Goal: Check status: Check status

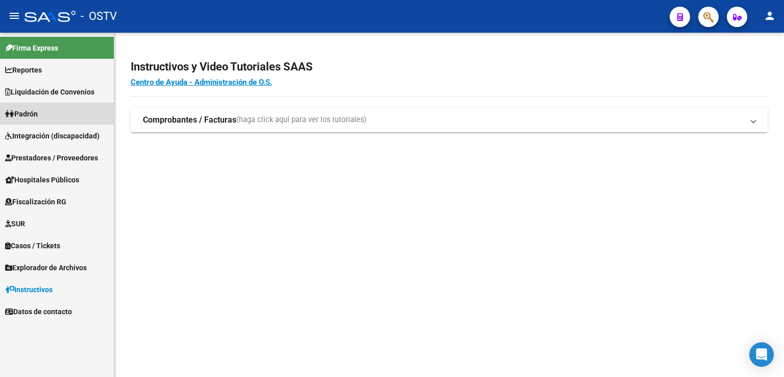
click at [26, 113] on span "Padrón" at bounding box center [21, 113] width 33 height 11
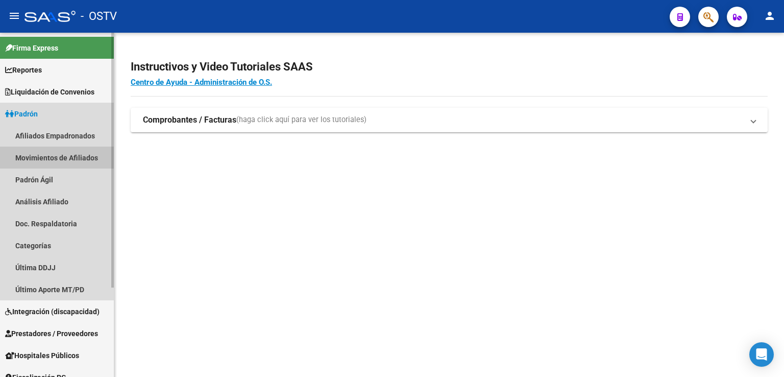
click at [71, 157] on link "Movimientos de Afiliados" at bounding box center [57, 157] width 114 height 22
click at [33, 152] on link "Movimientos de Afiliados" at bounding box center [57, 157] width 114 height 22
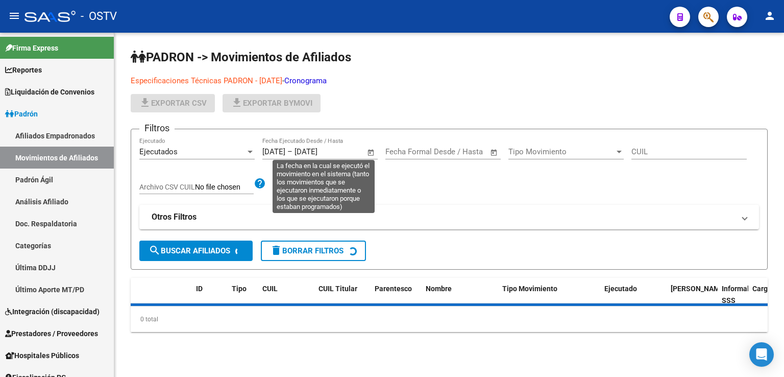
click at [372, 152] on span "Open calendar" at bounding box center [371, 152] width 25 height 25
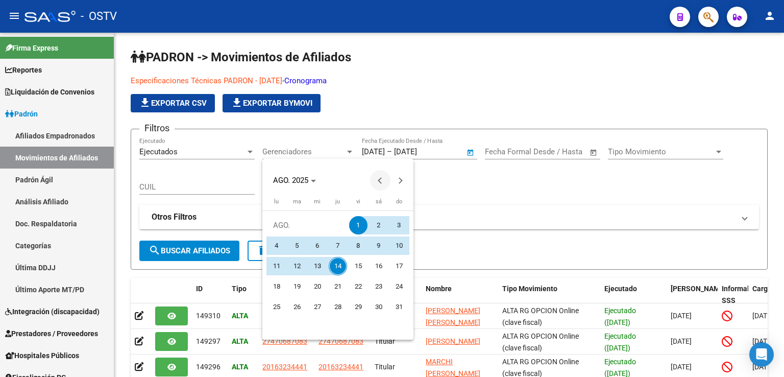
click at [377, 180] on span "Previous month" at bounding box center [380, 180] width 20 height 20
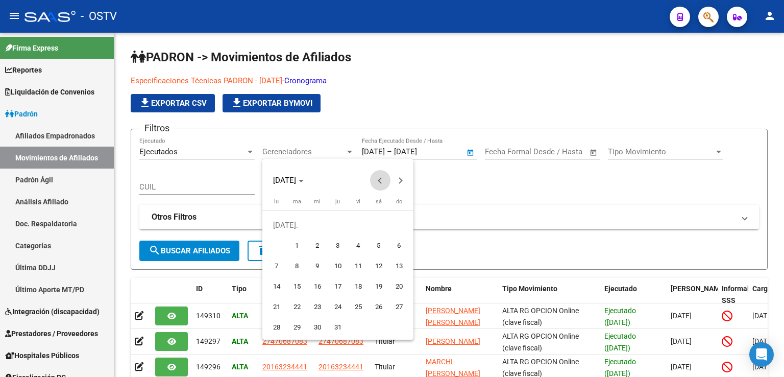
click at [377, 180] on span "Previous month" at bounding box center [380, 180] width 20 height 20
click at [377, 221] on span "1" at bounding box center [379, 225] width 18 height 18
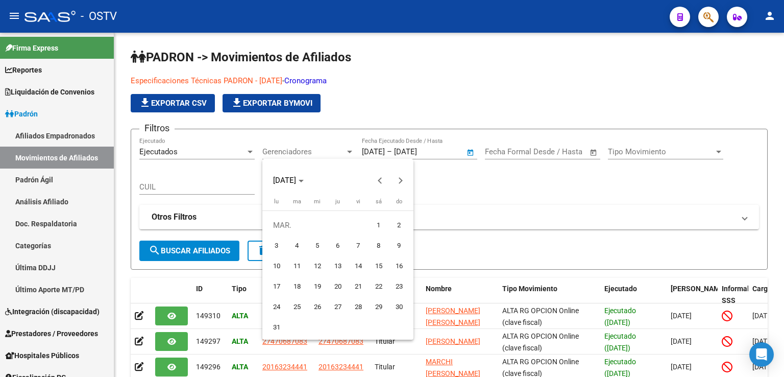
type input "[DATE]"
click at [399, 179] on button "Next month" at bounding box center [400, 180] width 20 height 20
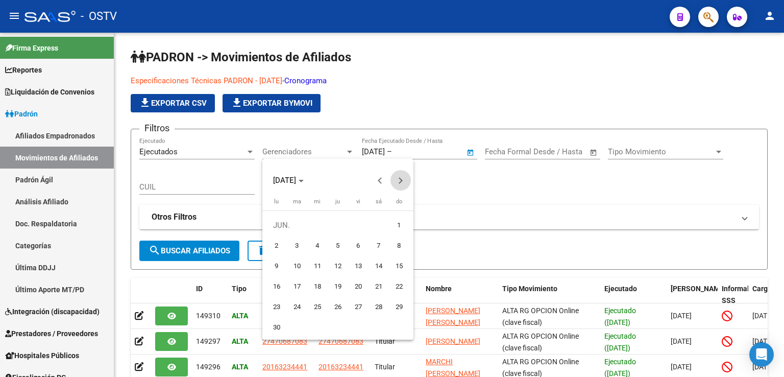
click at [399, 179] on button "Next month" at bounding box center [400, 180] width 20 height 20
click at [377, 178] on span "Previous month" at bounding box center [380, 180] width 20 height 20
click at [361, 221] on span "1" at bounding box center [358, 225] width 18 height 18
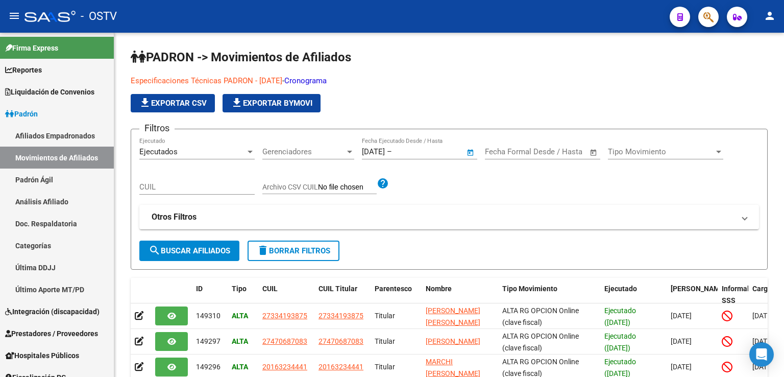
type input "[DATE]"
click at [197, 180] on div "CUIL" at bounding box center [196, 184] width 115 height 22
paste input "22895862"
type input "22895862"
click at [288, 248] on span "delete Borrar Filtros" at bounding box center [294, 250] width 74 height 9
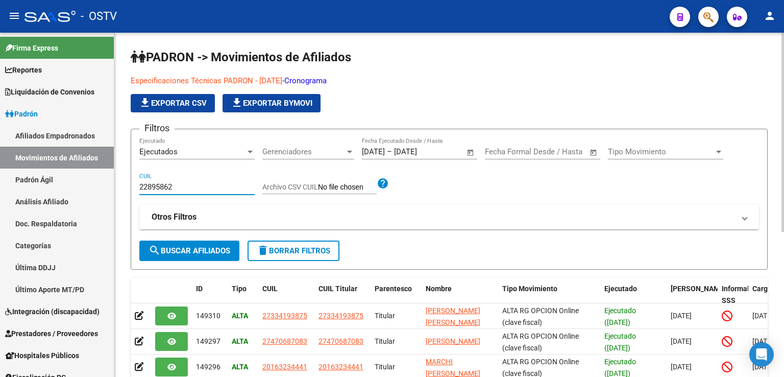
type input "[DATE]"
